Goal: Task Accomplishment & Management: Manage account settings

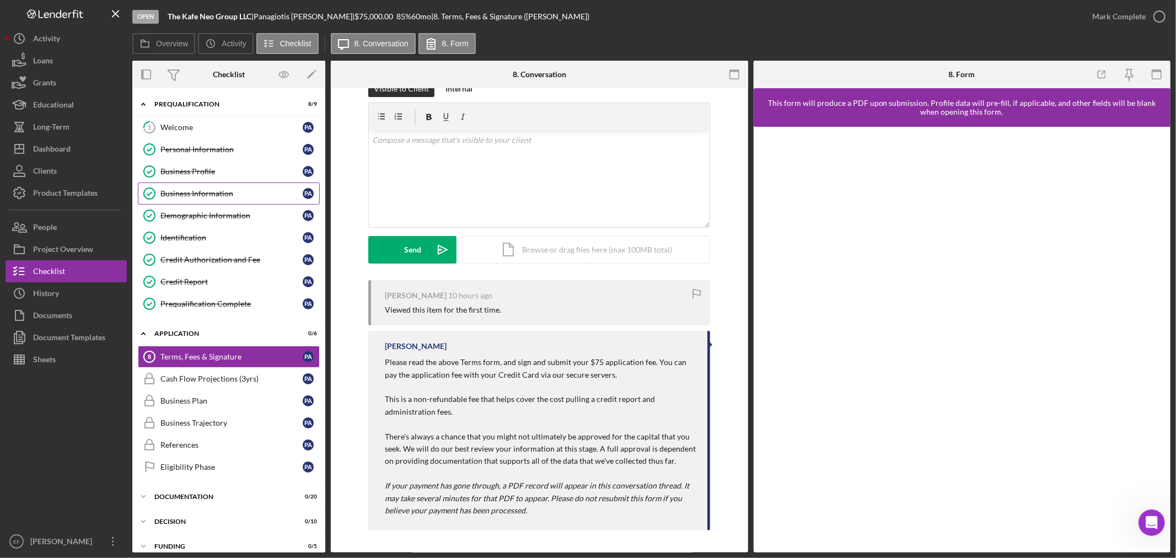
scroll to position [2, 0]
click at [56, 150] on div "Dashboard" at bounding box center [51, 150] width 37 height 25
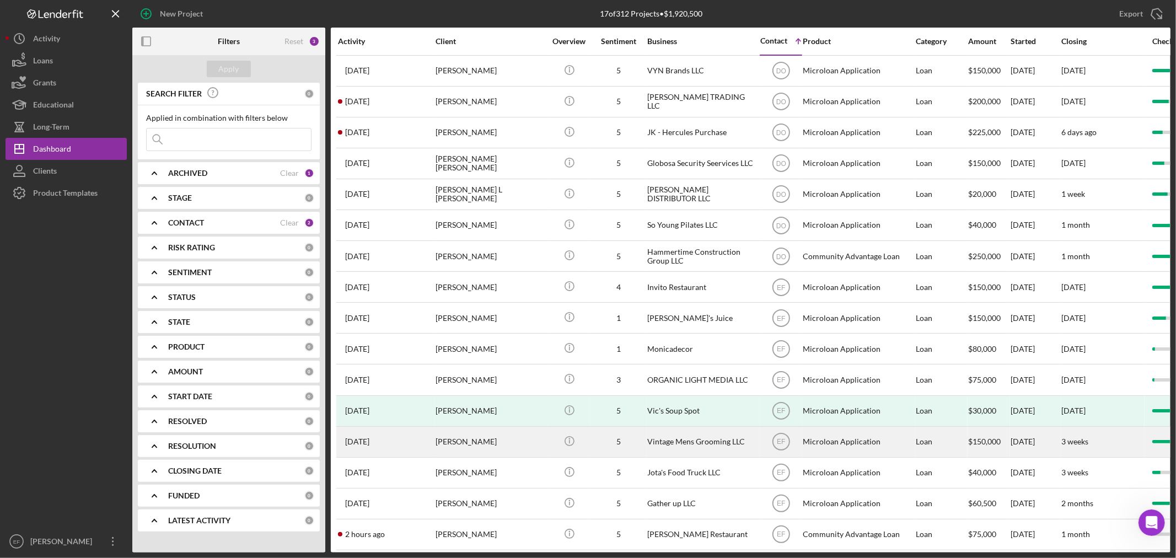
click at [458, 453] on div "[PERSON_NAME]" at bounding box center [491, 441] width 110 height 29
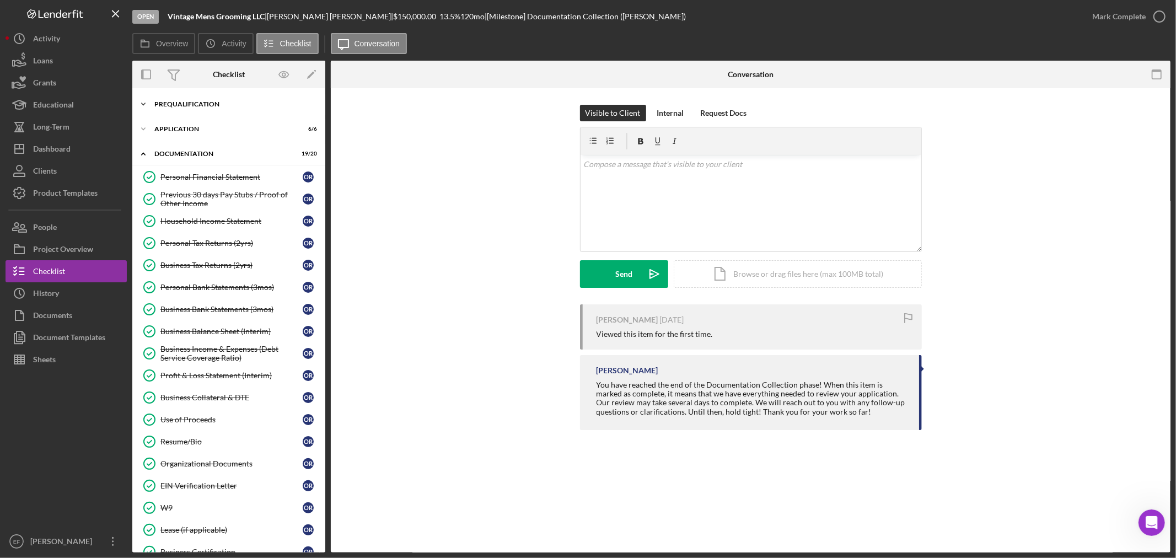
click at [178, 105] on div "Prequalification" at bounding box center [232, 104] width 157 height 7
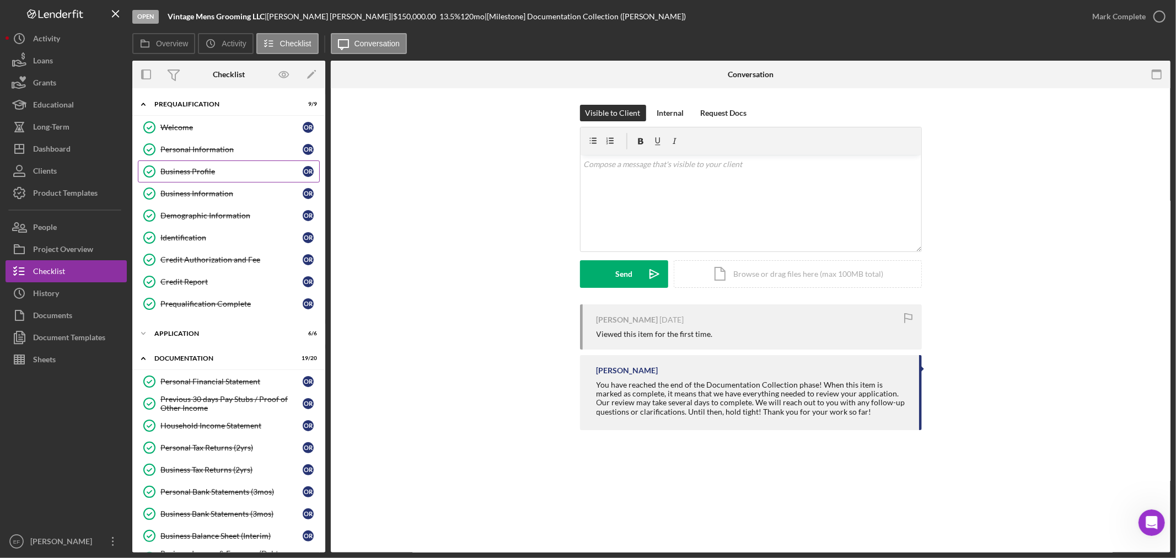
click at [190, 168] on div "Business Profile" at bounding box center [231, 171] width 142 height 9
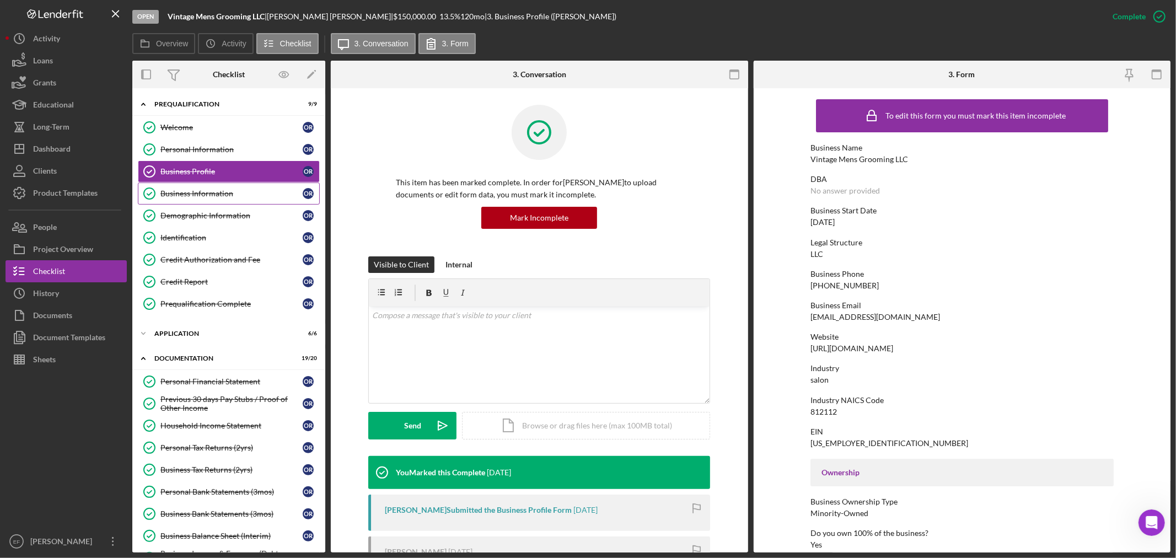
click at [203, 190] on div "Business Information" at bounding box center [231, 193] width 142 height 9
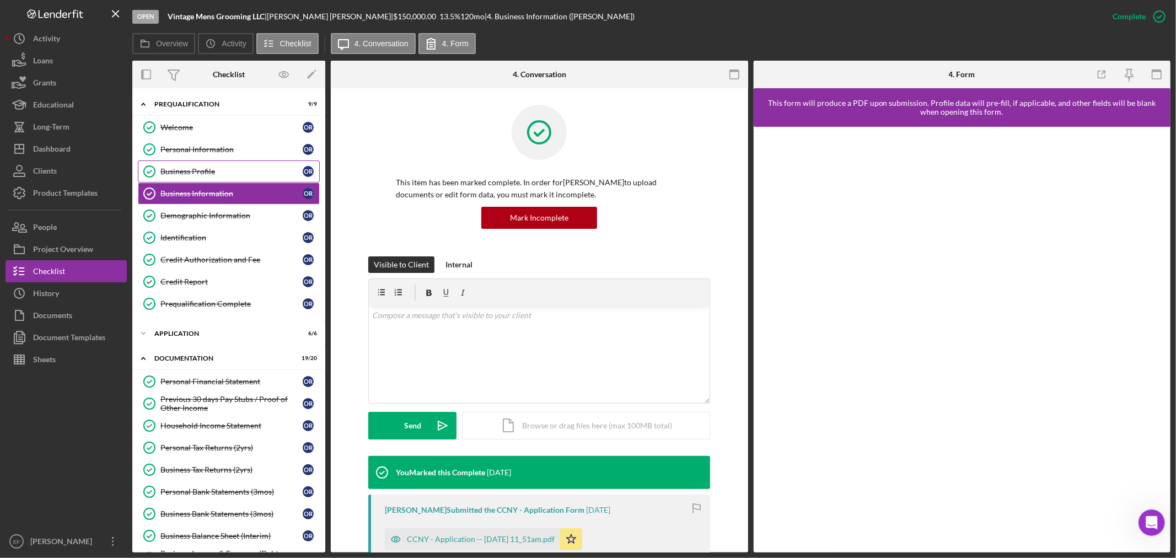
click at [228, 171] on div "Business Profile" at bounding box center [231, 171] width 142 height 9
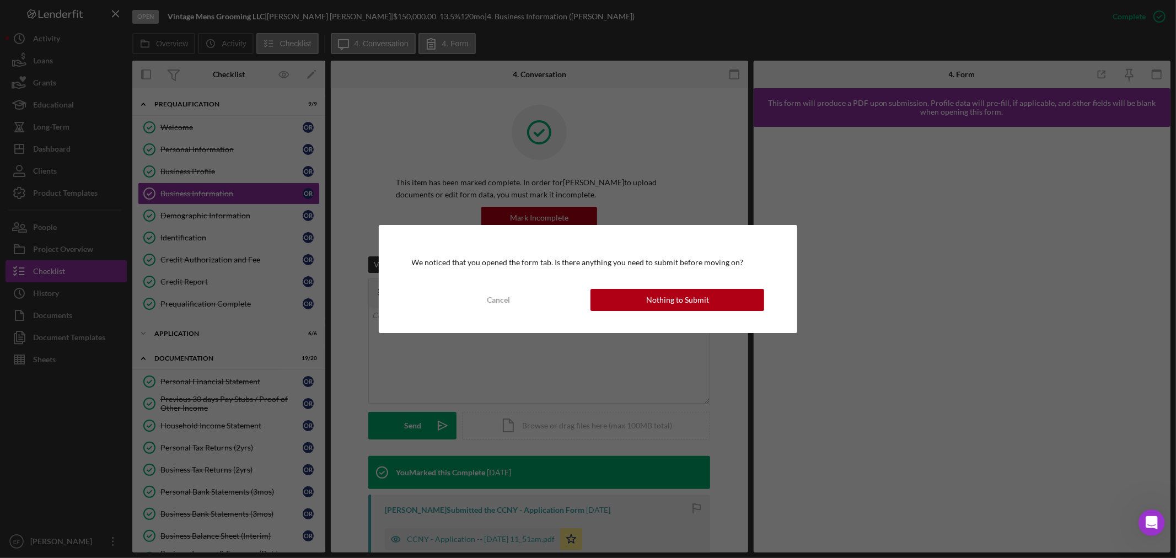
click at [659, 312] on div "We noticed that you opened the form tab. Is there anything you need to submit b…" at bounding box center [588, 279] width 419 height 108
click at [660, 309] on div "Nothing to Submit" at bounding box center [677, 300] width 63 height 22
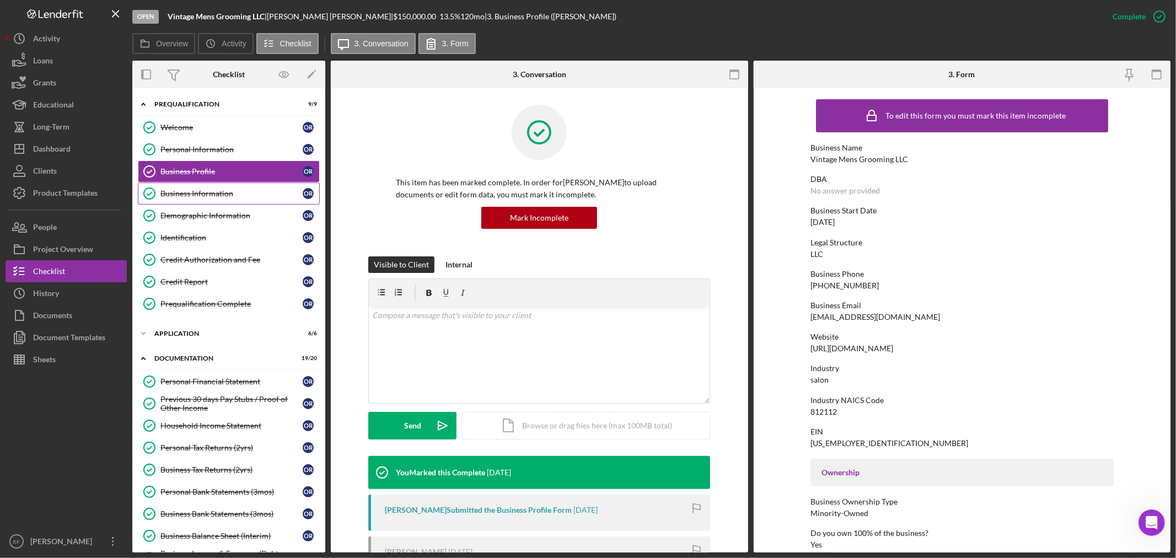
click at [235, 194] on div "Business Information" at bounding box center [231, 193] width 142 height 9
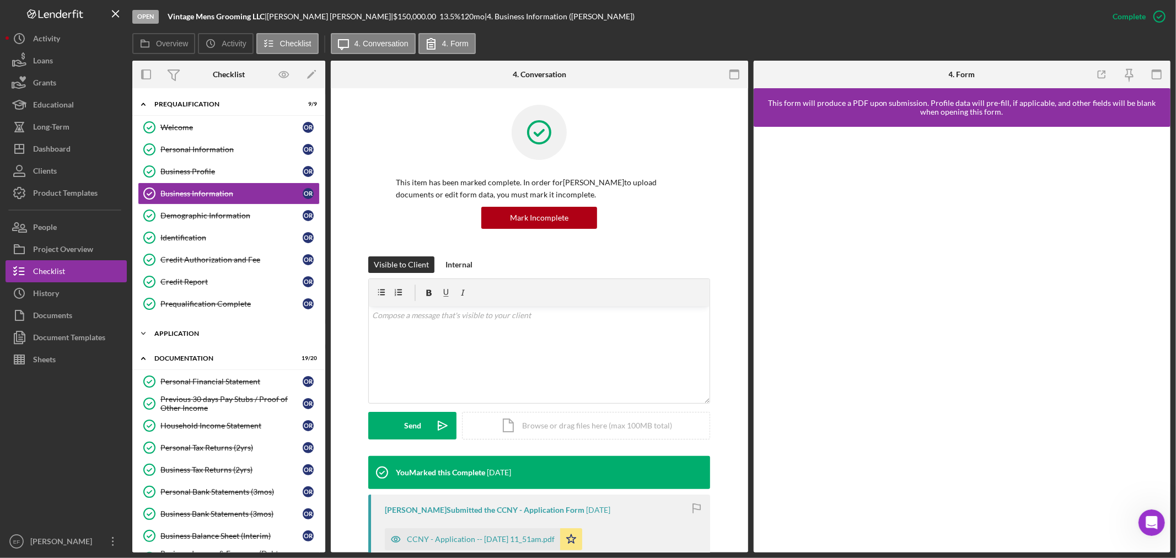
click at [201, 335] on div "Application" at bounding box center [232, 333] width 157 height 7
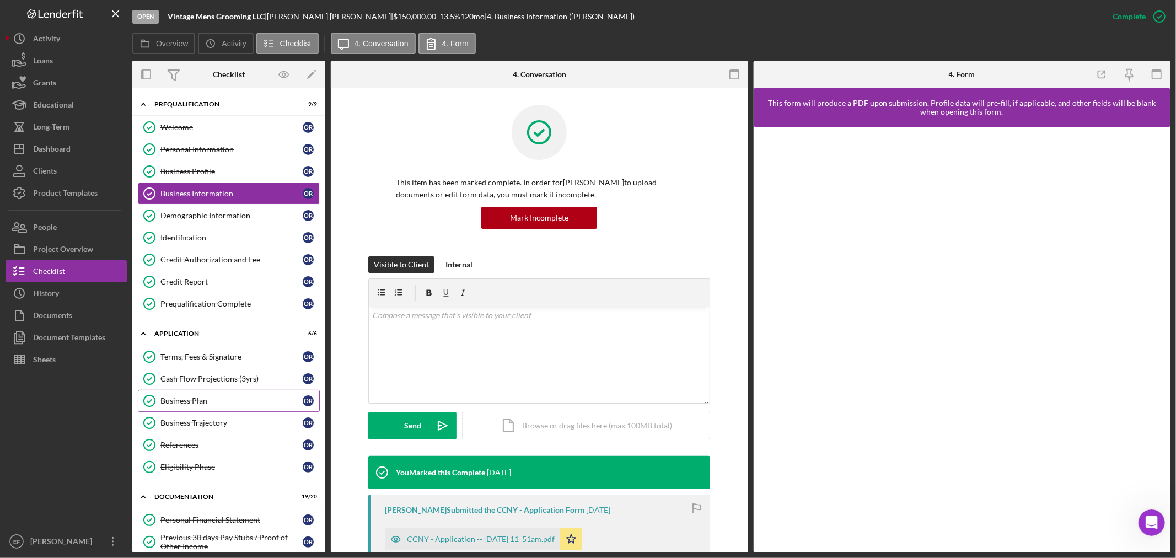
click at [192, 400] on div "Business Plan" at bounding box center [231, 400] width 142 height 9
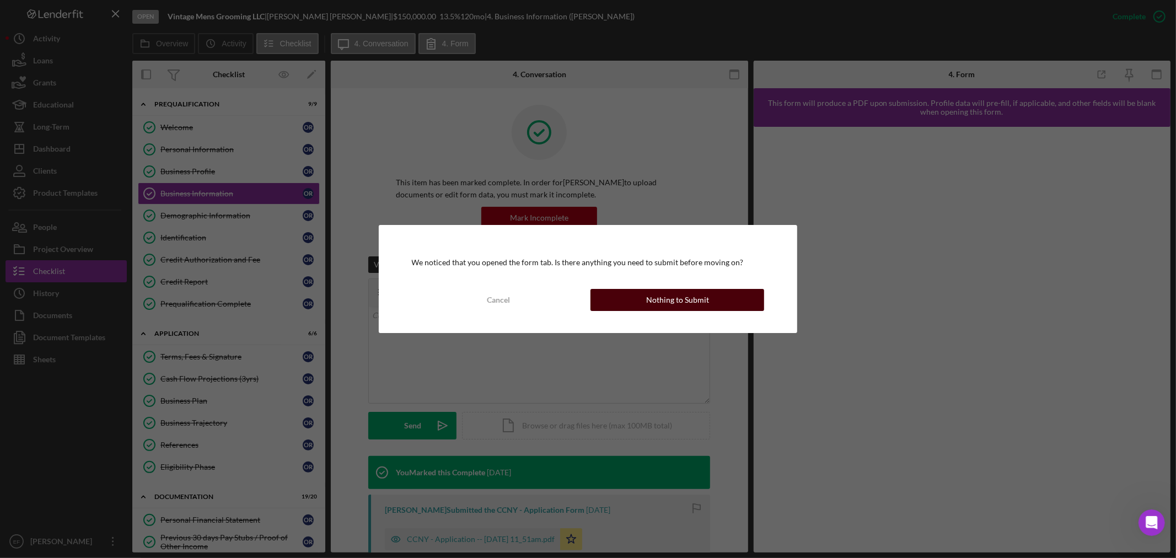
click at [656, 295] on div "Nothing to Submit" at bounding box center [677, 300] width 63 height 22
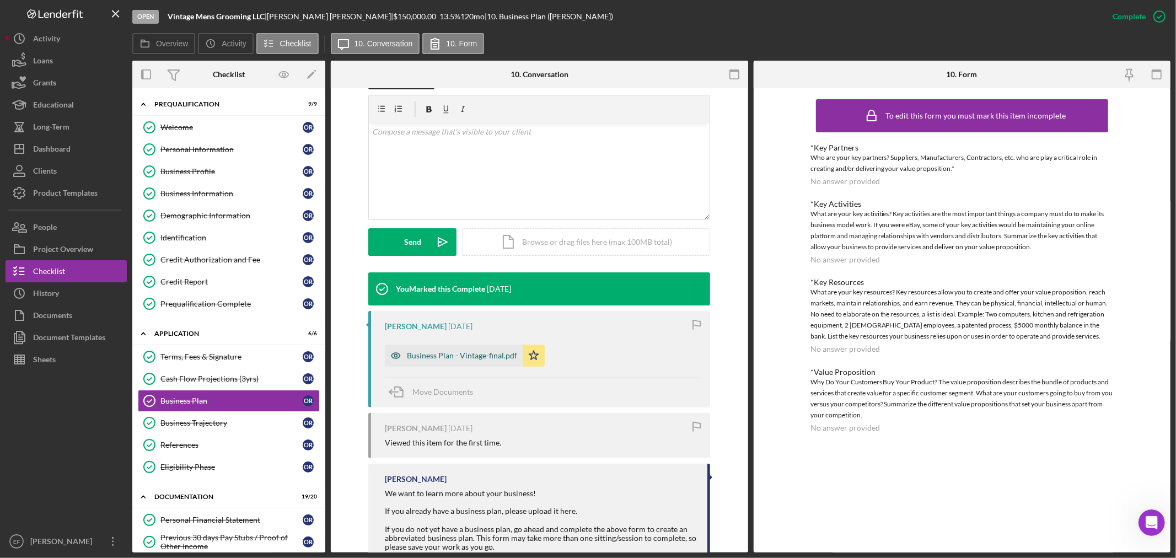
click at [431, 355] on div "Business Plan - Vintage-final.pdf" at bounding box center [462, 355] width 110 height 9
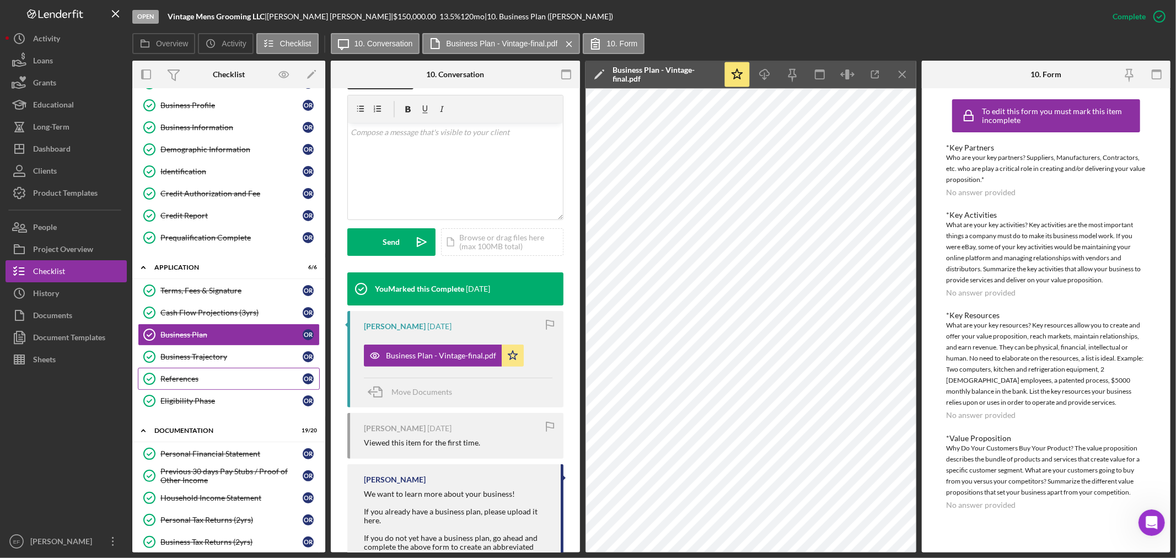
scroll to position [184, 0]
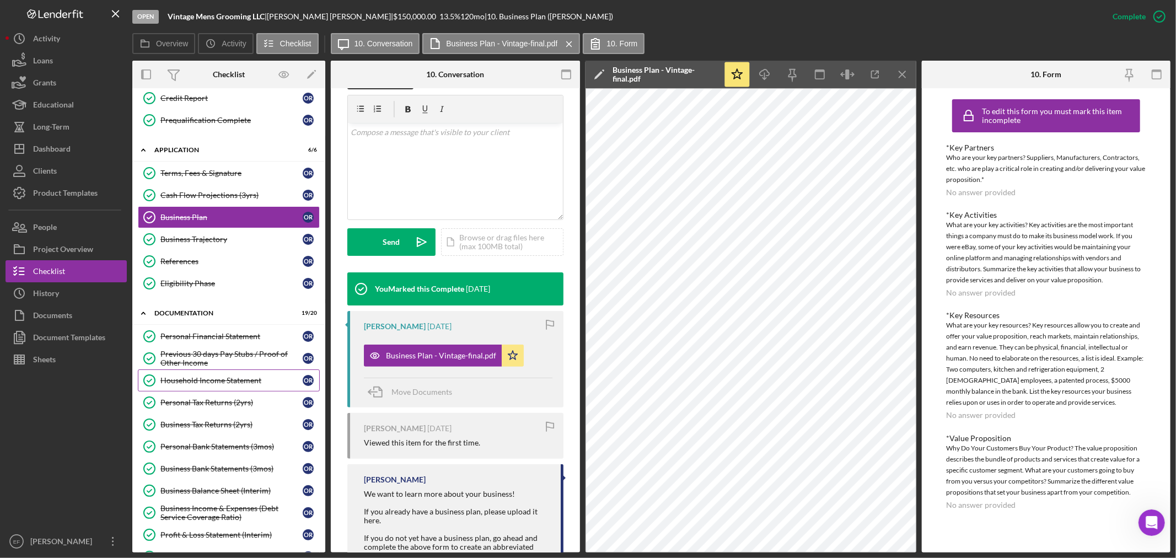
click at [181, 384] on div "Household Income Statement" at bounding box center [231, 380] width 142 height 9
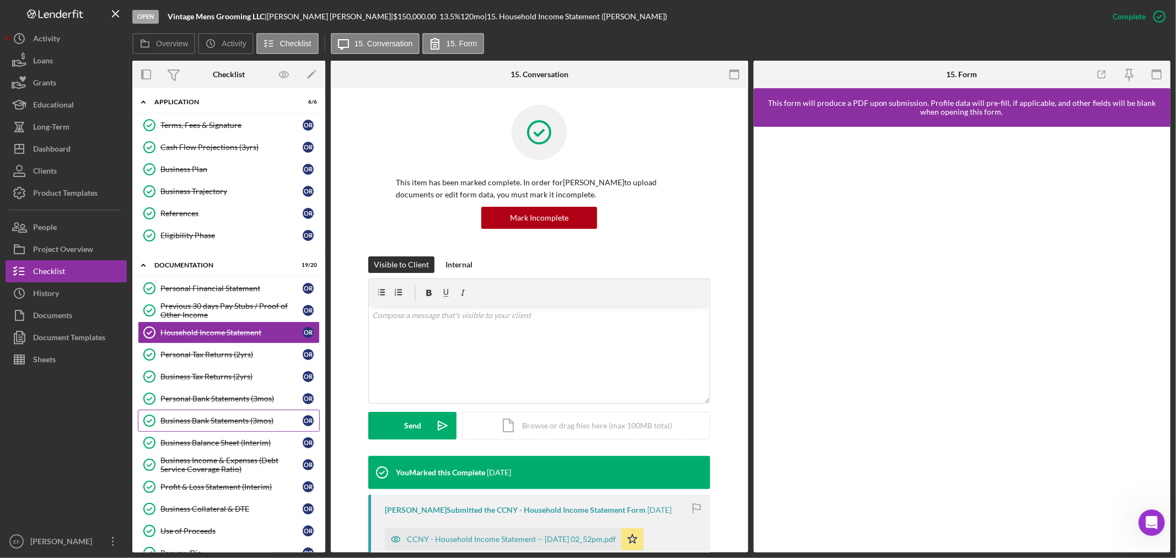
scroll to position [306, 0]
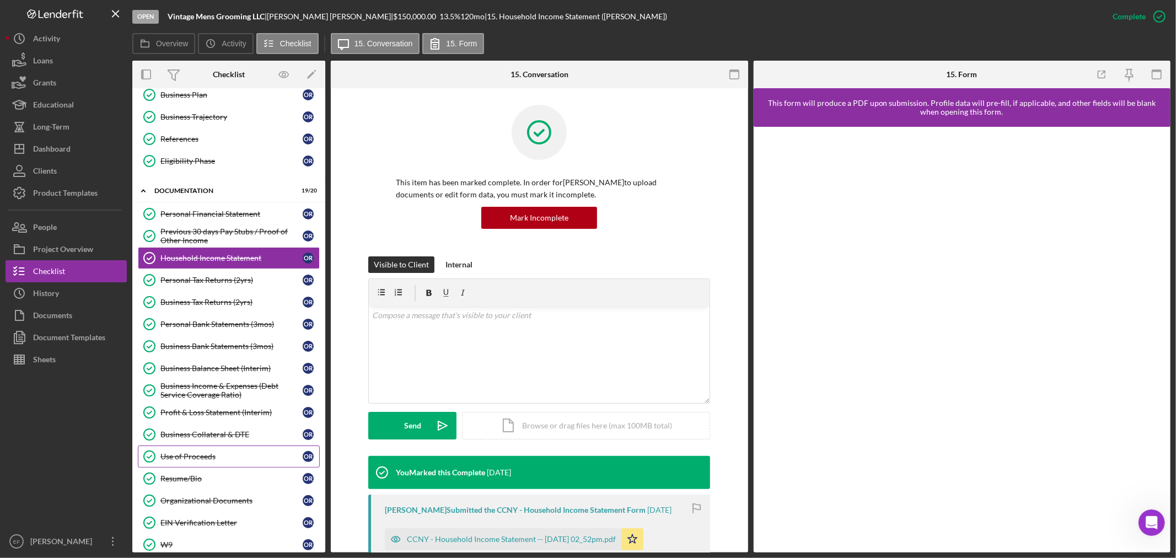
click at [170, 454] on div "Use of Proceeds" at bounding box center [231, 456] width 142 height 9
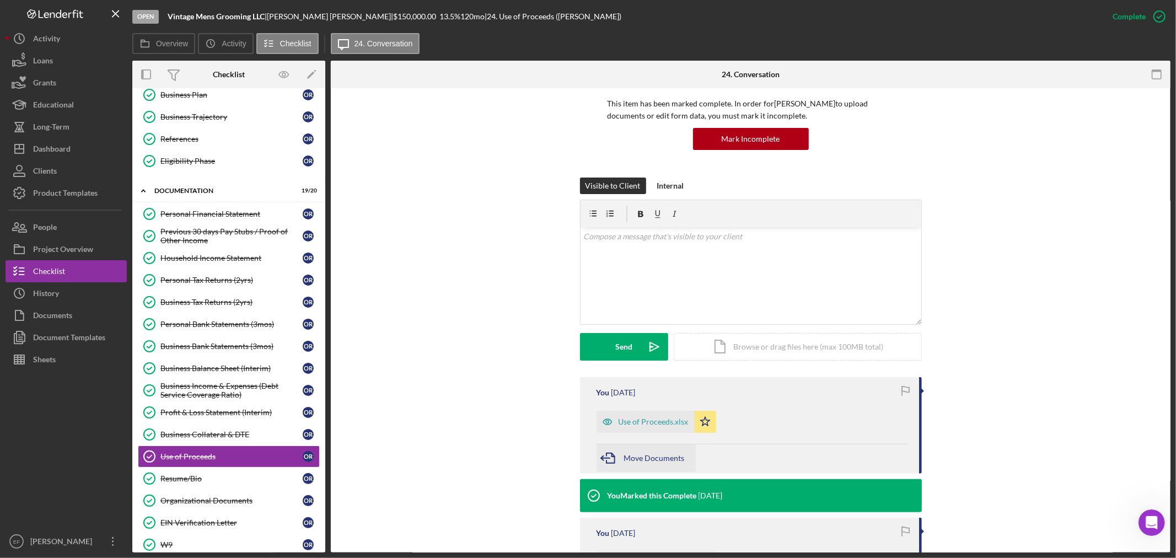
scroll to position [184, 0]
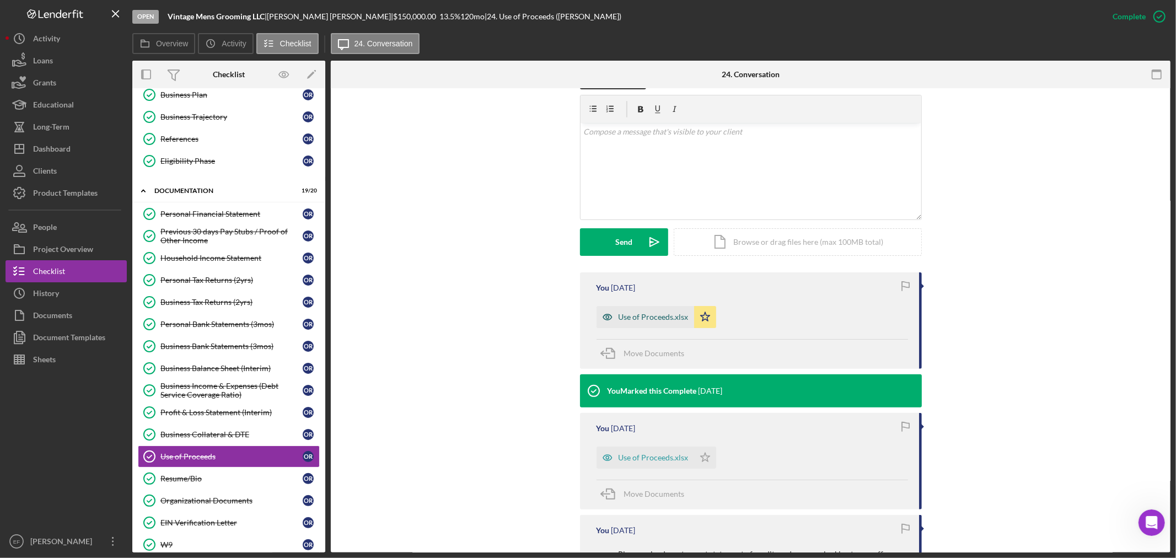
click at [631, 316] on div "Use of Proceeds.xlsx" at bounding box center [654, 317] width 70 height 9
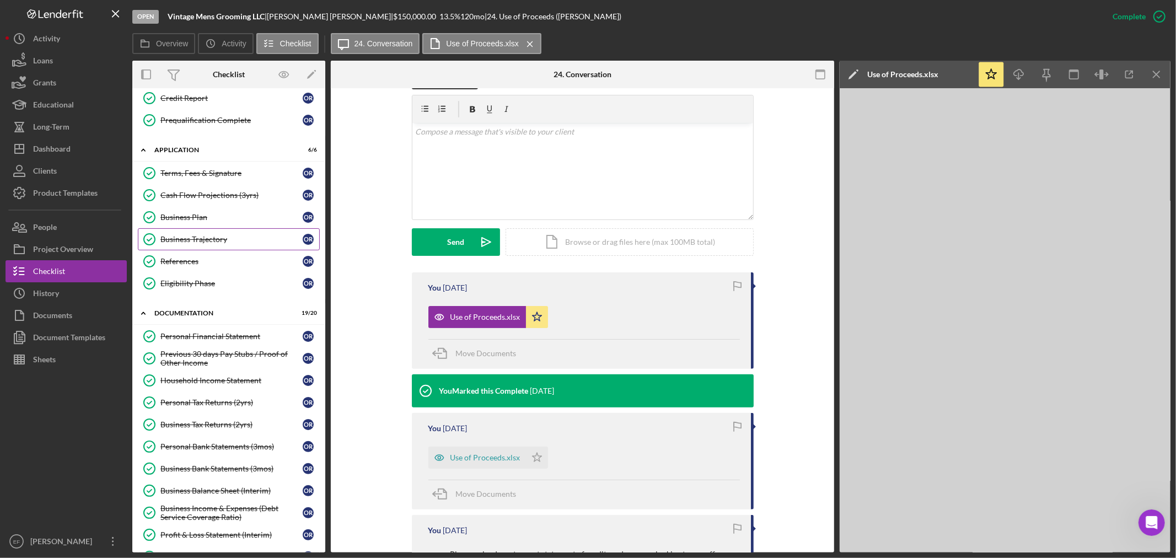
click at [206, 233] on link "Business Trajectory Business Trajectory O R" at bounding box center [229, 239] width 182 height 22
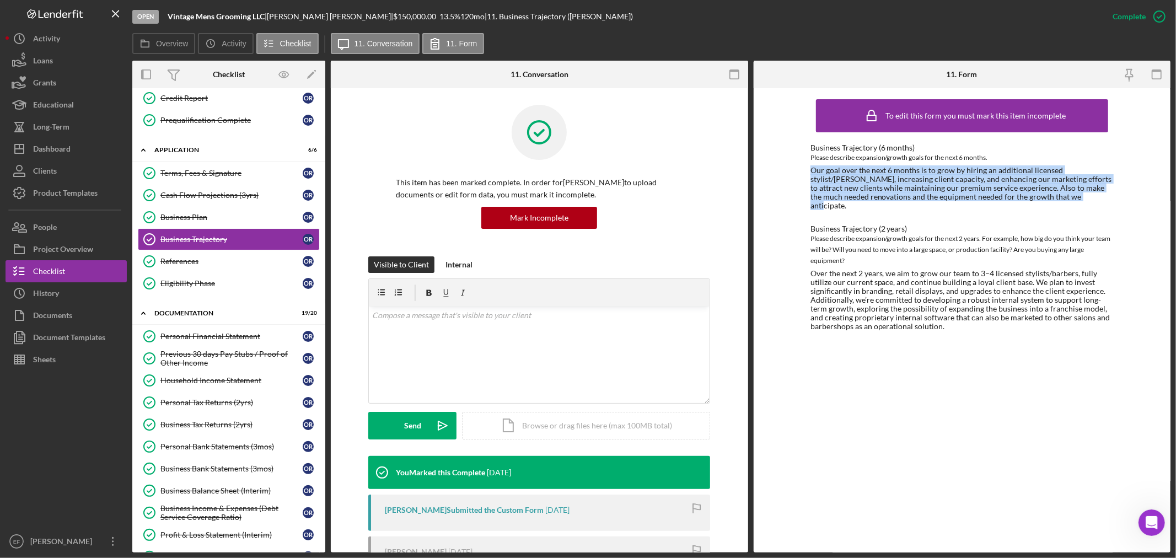
drag, startPoint x: 807, startPoint y: 169, endPoint x: 1041, endPoint y: 195, distance: 235.8
click at [1041, 195] on div "To edit this form you must mark this item incomplete Business Trajectory (6 mon…" at bounding box center [962, 320] width 417 height 464
copy div "Our goal over the next 6 months is to grow by hiring an additional licensed sty…"
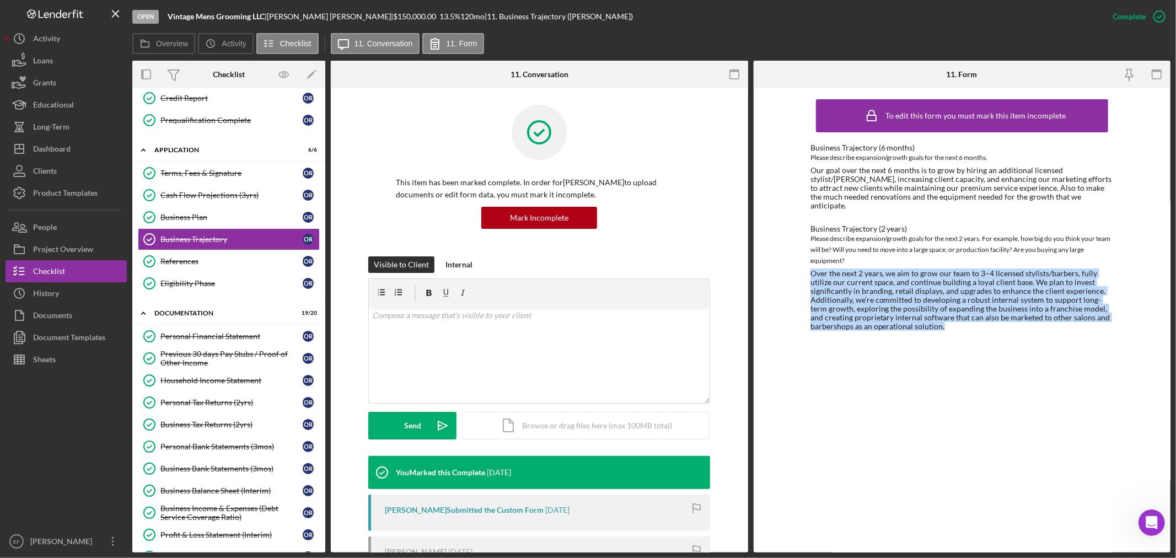
drag, startPoint x: 821, startPoint y: 266, endPoint x: 965, endPoint y: 315, distance: 151.7
click at [965, 315] on div "To edit this form you must mark this item incomplete Business Trajectory (6 mon…" at bounding box center [962, 320] width 417 height 464
copy div "Over the next 2 years, we aim to grow our team to 3–4 licensed stylists/barbers…"
click at [68, 247] on div "Project Overview" at bounding box center [63, 250] width 60 height 25
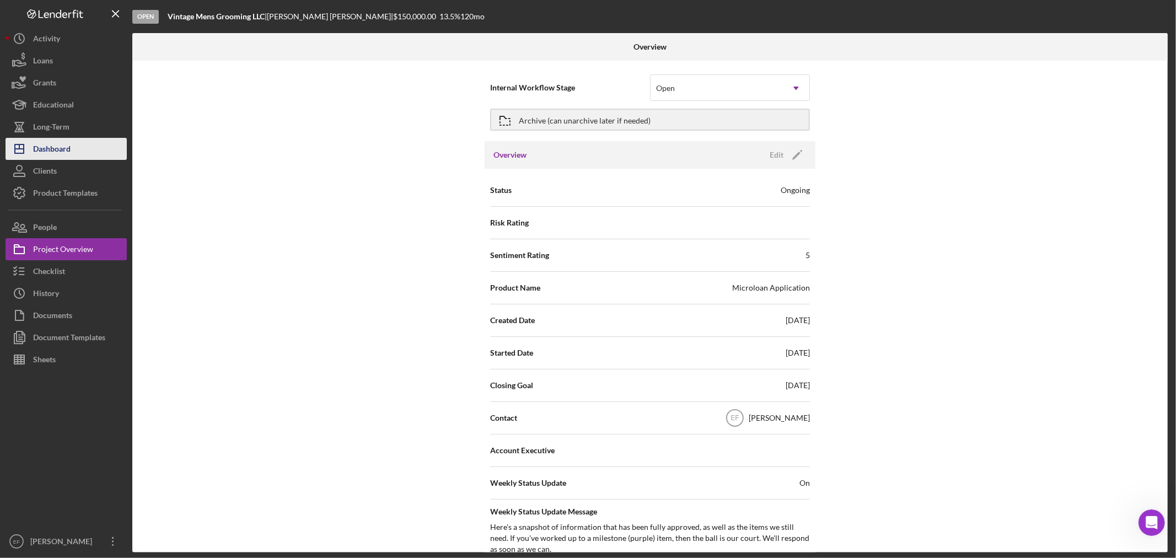
click at [50, 144] on div "Dashboard" at bounding box center [51, 150] width 37 height 25
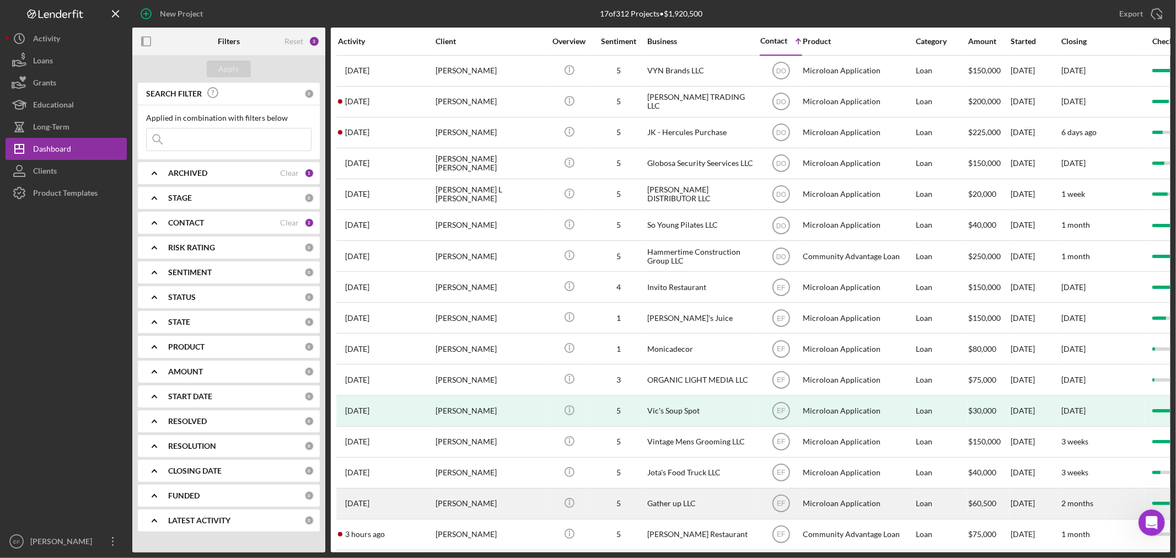
click at [512, 507] on div "[PERSON_NAME]" at bounding box center [491, 503] width 110 height 29
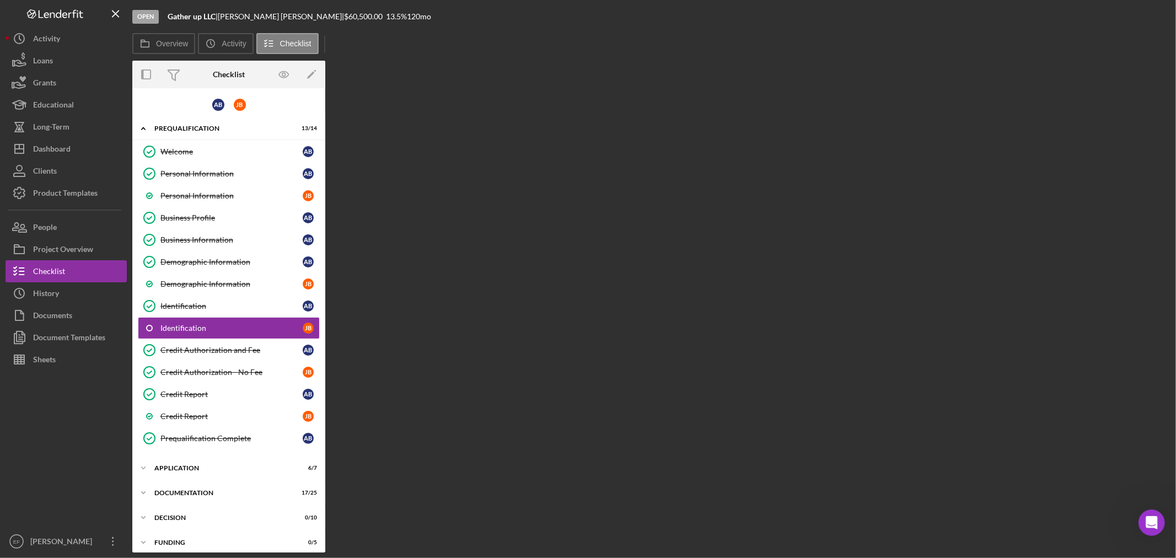
scroll to position [8, 0]
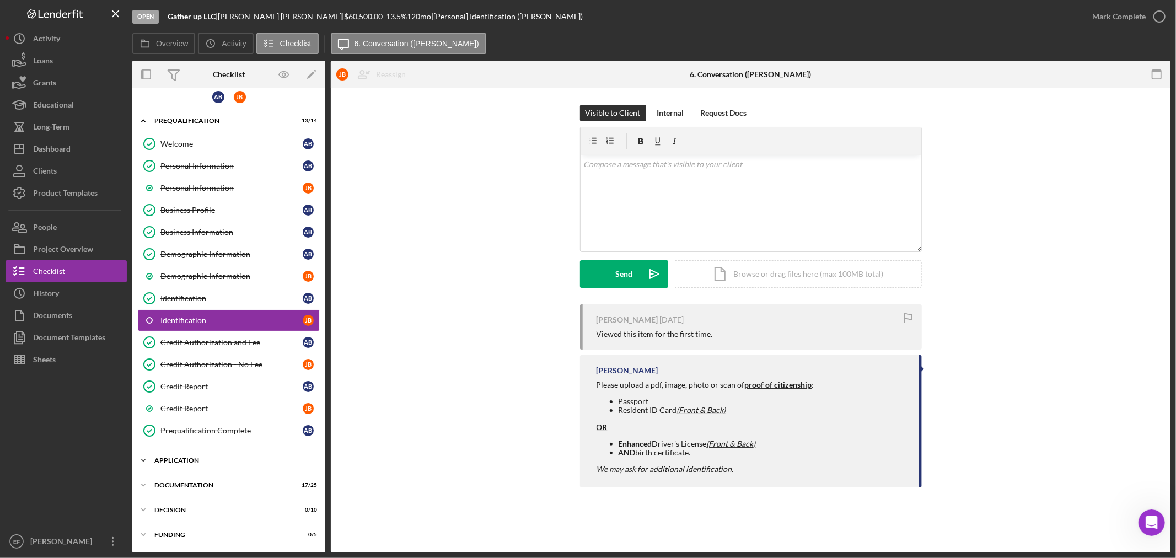
click at [217, 450] on div "Icon/Expander Application 6 / 7" at bounding box center [228, 460] width 193 height 22
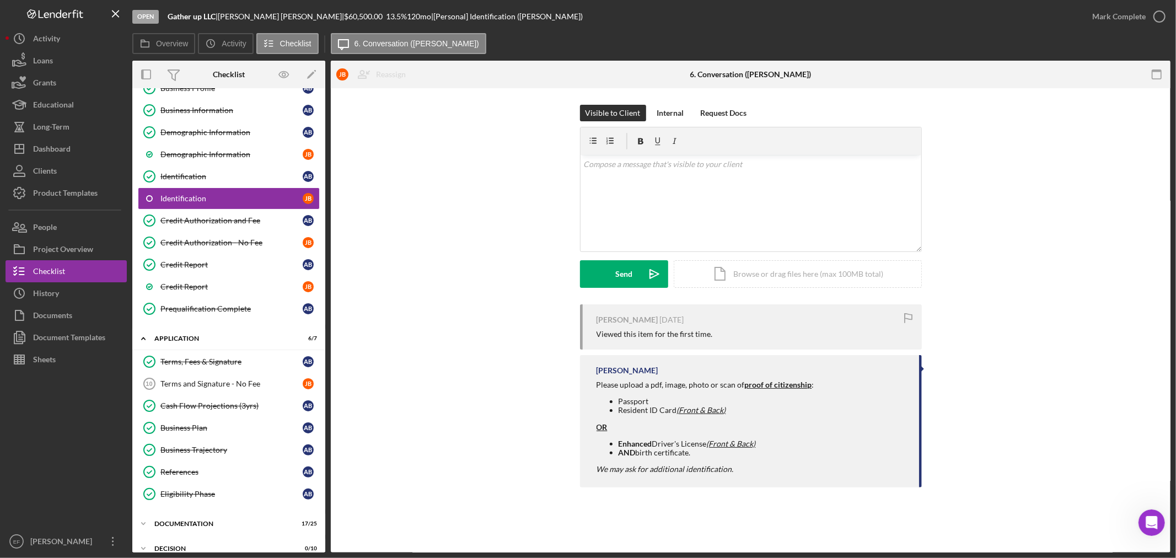
scroll to position [130, 0]
click at [221, 378] on link "Terms and Signature - No Fee 10 Terms and Signature - No Fee [PERSON_NAME]" at bounding box center [229, 383] width 182 height 22
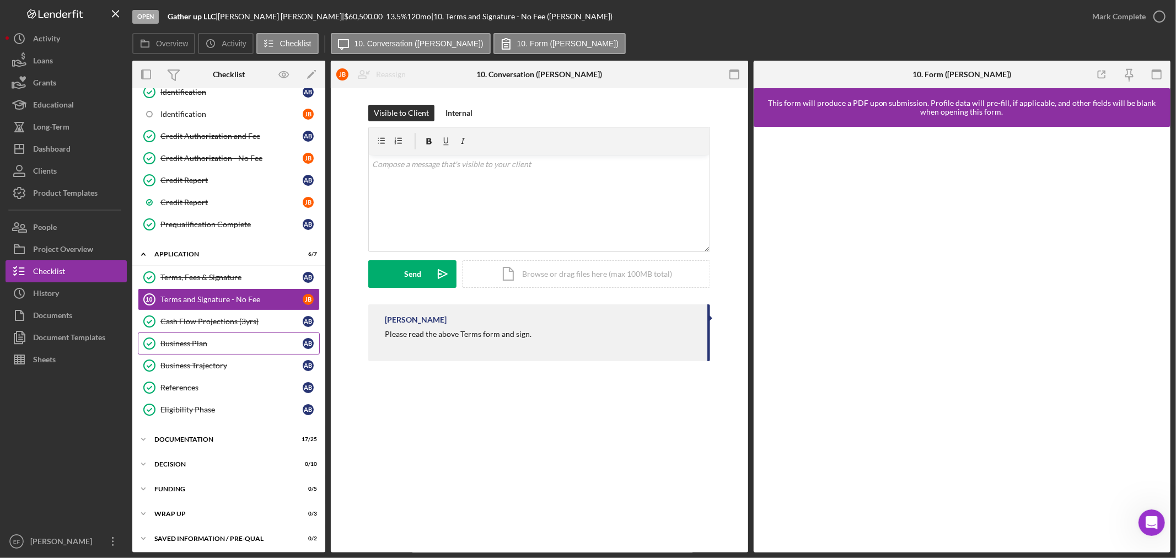
scroll to position [218, 0]
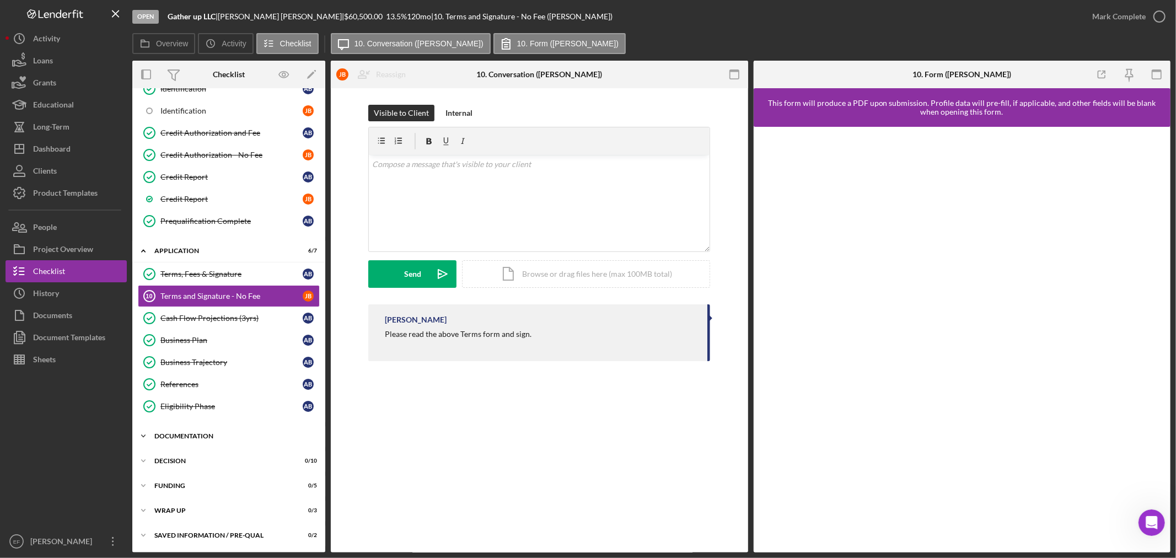
click at [174, 437] on div "Documentation" at bounding box center [232, 436] width 157 height 7
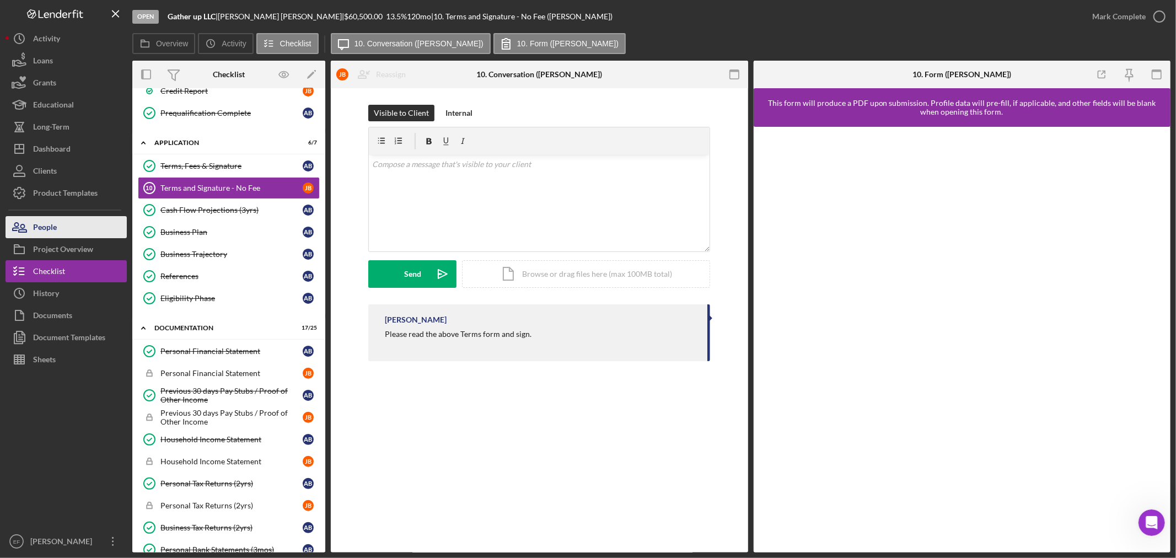
scroll to position [341, 0]
